Goal: Task Accomplishment & Management: Manage account settings

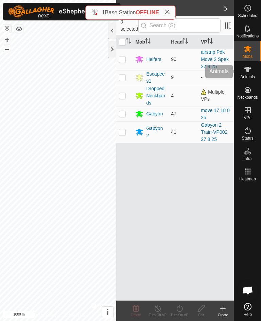
click at [252, 73] on icon at bounding box center [248, 69] width 8 height 8
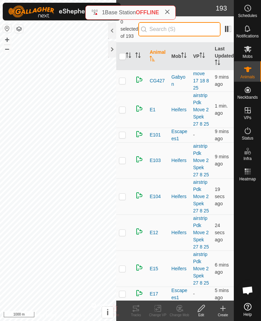
click at [184, 23] on input "text" at bounding box center [179, 29] width 82 height 14
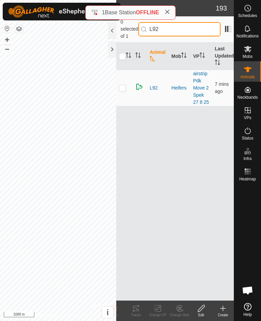
type input "L92"
click at [129, 84] on td at bounding box center [124, 88] width 16 height 36
checkbox input "true"
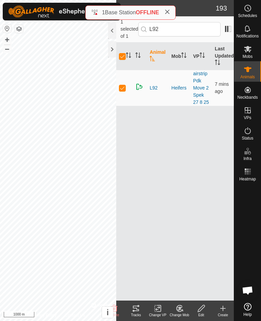
click at [139, 313] on div "Tracks" at bounding box center [136, 314] width 22 height 5
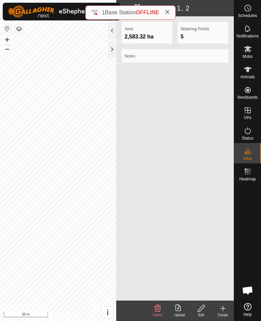
click at [10, 51] on button "–" at bounding box center [7, 49] width 8 height 8
click at [6, 48] on button "–" at bounding box center [7, 49] width 8 height 8
click at [9, 49] on button "–" at bounding box center [7, 49] width 8 height 8
click at [249, 72] on icon at bounding box center [248, 69] width 8 height 8
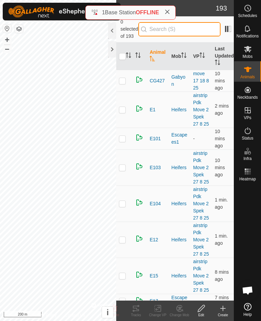
click at [184, 24] on input "text" at bounding box center [179, 29] width 82 height 14
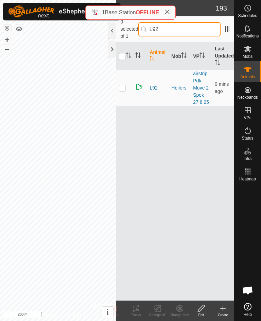
type input "L92"
click at [122, 85] on p-checkbox at bounding box center [122, 87] width 7 height 5
checkbox input "true"
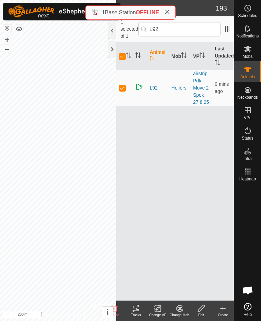
click at [140, 316] on div "Tracks" at bounding box center [136, 314] width 22 height 5
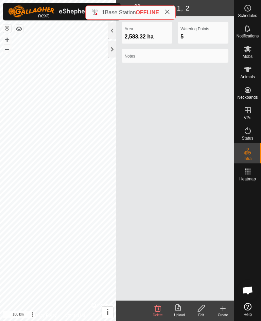
click at [116, 47] on div at bounding box center [112, 49] width 8 height 16
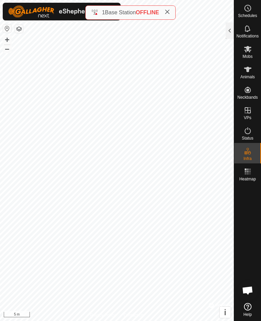
click at [7, 50] on button "–" at bounding box center [7, 49] width 8 height 8
click at [5, 52] on button "–" at bounding box center [7, 49] width 8 height 8
click at [7, 50] on button "–" at bounding box center [7, 49] width 8 height 8
click at [249, 72] on icon at bounding box center [248, 69] width 8 height 8
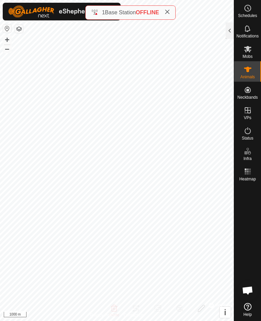
click at [247, 75] on span "Animals" at bounding box center [248, 77] width 15 height 4
click at [248, 70] on icon at bounding box center [247, 69] width 7 height 5
click at [245, 73] on es-animals-svg-icon at bounding box center [248, 69] width 12 height 11
click at [248, 72] on icon at bounding box center [248, 69] width 8 height 8
click at [246, 70] on icon at bounding box center [248, 69] width 8 height 8
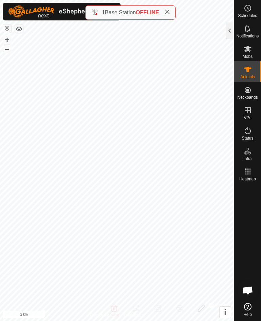
click at [246, 73] on icon at bounding box center [248, 69] width 8 height 8
click at [246, 76] on span "Animals" at bounding box center [248, 77] width 15 height 4
click at [252, 71] on icon at bounding box center [248, 69] width 8 height 8
click at [226, 27] on div at bounding box center [230, 30] width 8 height 16
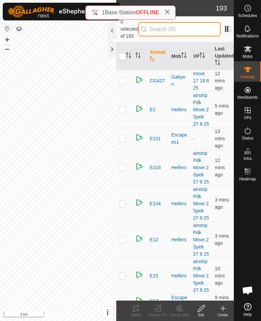
click at [190, 22] on input "text" at bounding box center [179, 29] width 82 height 14
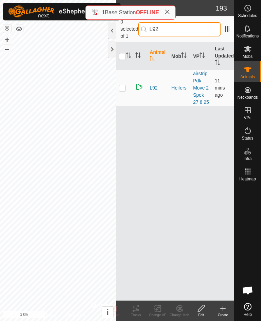
type input "L92"
click at [129, 81] on td at bounding box center [124, 88] width 16 height 36
checkbox input "true"
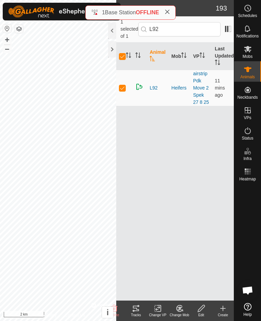
click at [137, 314] on div "Tracks" at bounding box center [136, 314] width 22 height 5
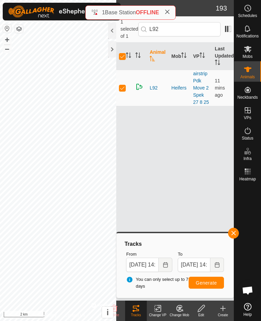
click at [113, 50] on div at bounding box center [112, 49] width 8 height 16
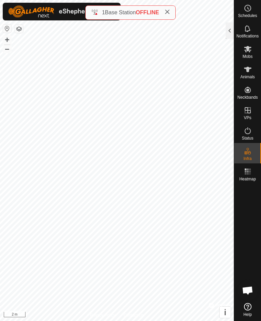
click at [5, 40] on button "+" at bounding box center [7, 40] width 8 height 8
click at [9, 40] on button "+" at bounding box center [7, 40] width 8 height 8
click at [4, 37] on button "+" at bounding box center [7, 40] width 8 height 8
click at [7, 43] on button "+" at bounding box center [7, 40] width 8 height 8
click at [252, 76] on span "Animals" at bounding box center [248, 77] width 15 height 4
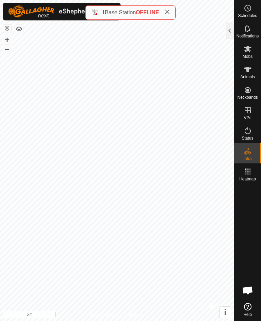
click at [226, 33] on div at bounding box center [230, 30] width 8 height 16
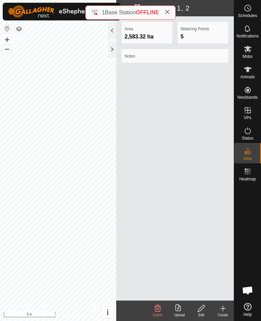
click at [109, 53] on div at bounding box center [112, 49] width 8 height 16
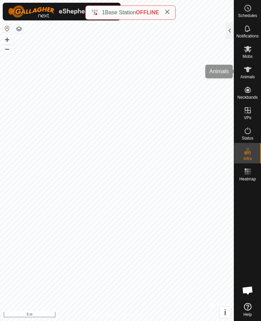
click at [249, 72] on icon at bounding box center [248, 69] width 8 height 8
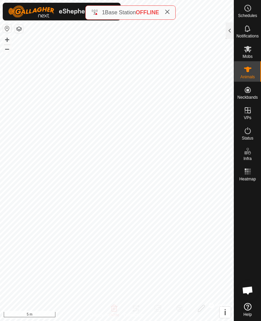
click at [7, 51] on button "–" at bounding box center [7, 49] width 8 height 8
click at [5, 49] on button "–" at bounding box center [7, 49] width 8 height 8
click at [5, 50] on button "–" at bounding box center [7, 49] width 8 height 8
click at [5, 49] on button "–" at bounding box center [7, 49] width 8 height 8
click at [6, 49] on button "–" at bounding box center [7, 49] width 8 height 8
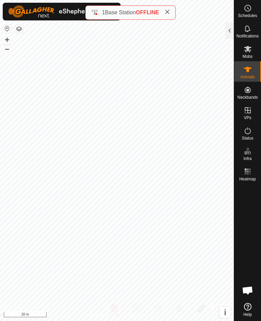
click at [6, 49] on button "–" at bounding box center [7, 49] width 8 height 8
click at [7, 52] on button "–" at bounding box center [7, 49] width 8 height 8
click at [229, 31] on div at bounding box center [230, 30] width 8 height 16
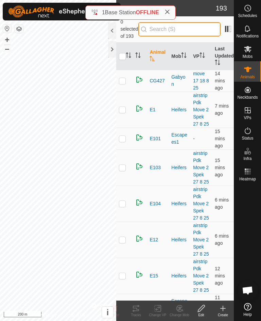
click at [188, 30] on input "text" at bounding box center [179, 29] width 82 height 14
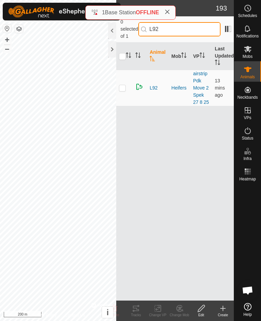
type input "L92"
click at [124, 85] on p-checkbox at bounding box center [122, 87] width 7 height 5
checkbox input "true"
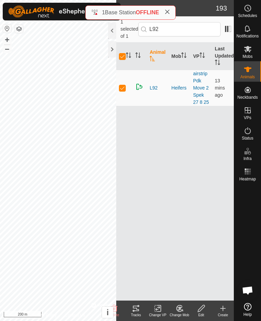
click at [138, 313] on div "Tracks" at bounding box center [136, 314] width 22 height 5
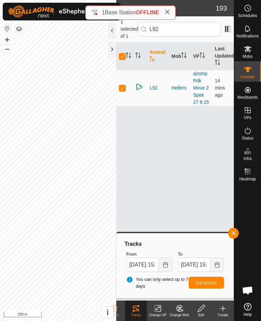
click at [237, 236] on button "button" at bounding box center [233, 233] width 11 height 11
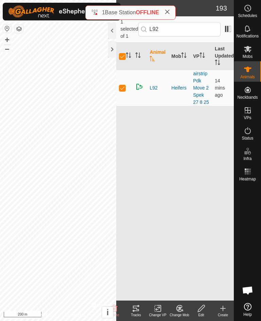
click at [120, 85] on p-checkbox at bounding box center [122, 87] width 7 height 5
checkbox input "false"
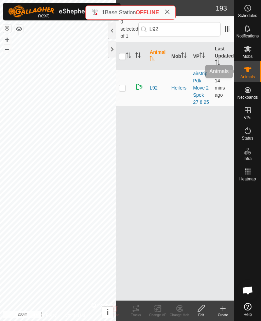
click at [250, 74] on es-animals-svg-icon at bounding box center [248, 69] width 12 height 11
click at [111, 50] on div at bounding box center [112, 49] width 8 height 16
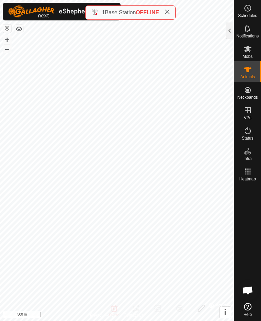
click at [5, 51] on button "–" at bounding box center [7, 49] width 8 height 8
click at [9, 50] on button "–" at bounding box center [7, 49] width 8 height 8
click at [7, 50] on button "–" at bounding box center [7, 49] width 8 height 8
click at [5, 51] on button "–" at bounding box center [7, 49] width 8 height 8
click at [7, 45] on button "–" at bounding box center [7, 49] width 8 height 8
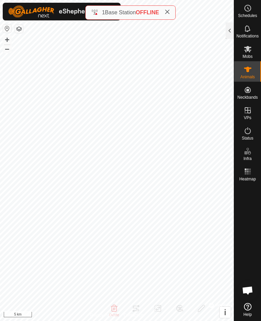
click at [9, 51] on button "–" at bounding box center [7, 49] width 8 height 8
click at [5, 41] on button "+" at bounding box center [7, 40] width 8 height 8
click at [11, 36] on button "+" at bounding box center [7, 40] width 8 height 8
click at [10, 39] on button "+" at bounding box center [7, 40] width 8 height 8
click at [248, 53] on icon at bounding box center [248, 49] width 8 height 8
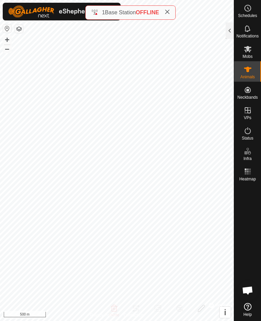
checkbox input "false"
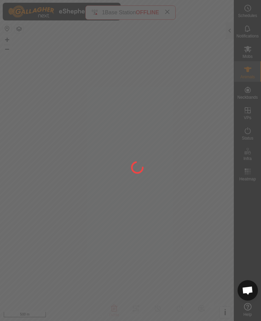
type input "G755"
type input "-"
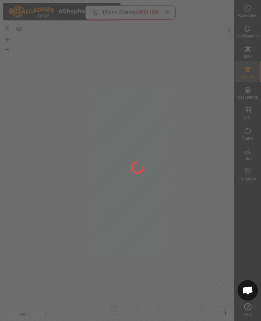
type input "-"
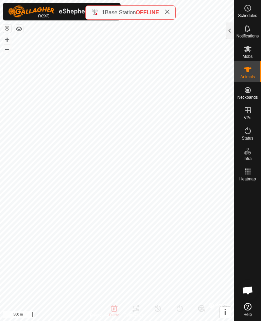
type input "E66"
type input "964001027521357"
type input "2024"
type input "SPECK"
type input "E"
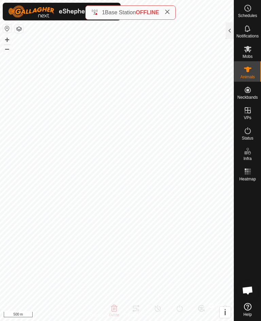
type input "-"
